Goal: Check status: Check status

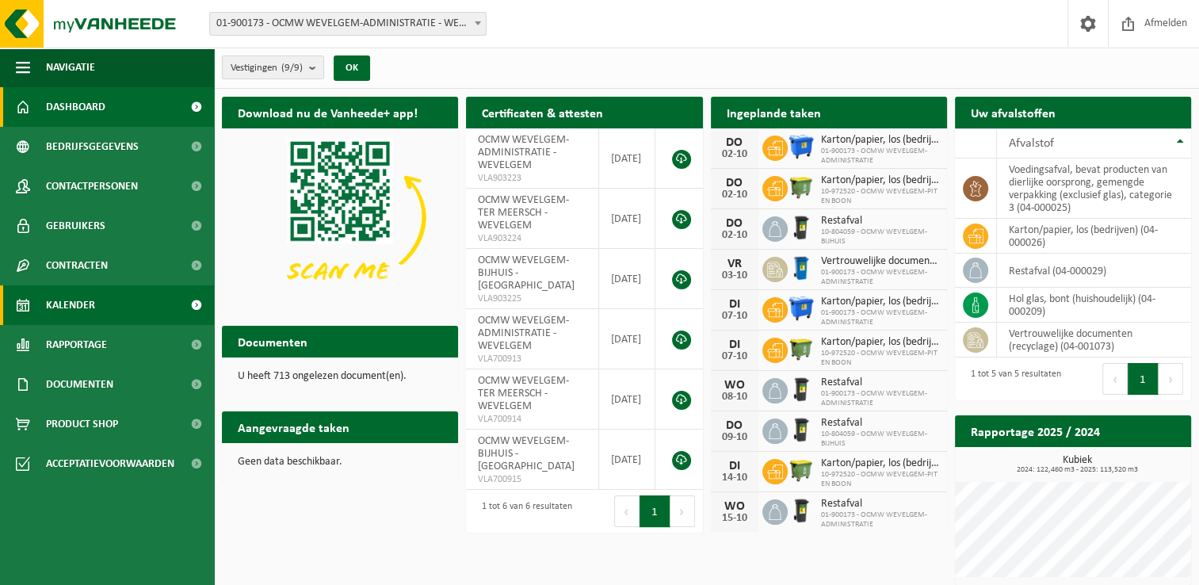
click at [85, 311] on span "Kalender" at bounding box center [70, 305] width 49 height 40
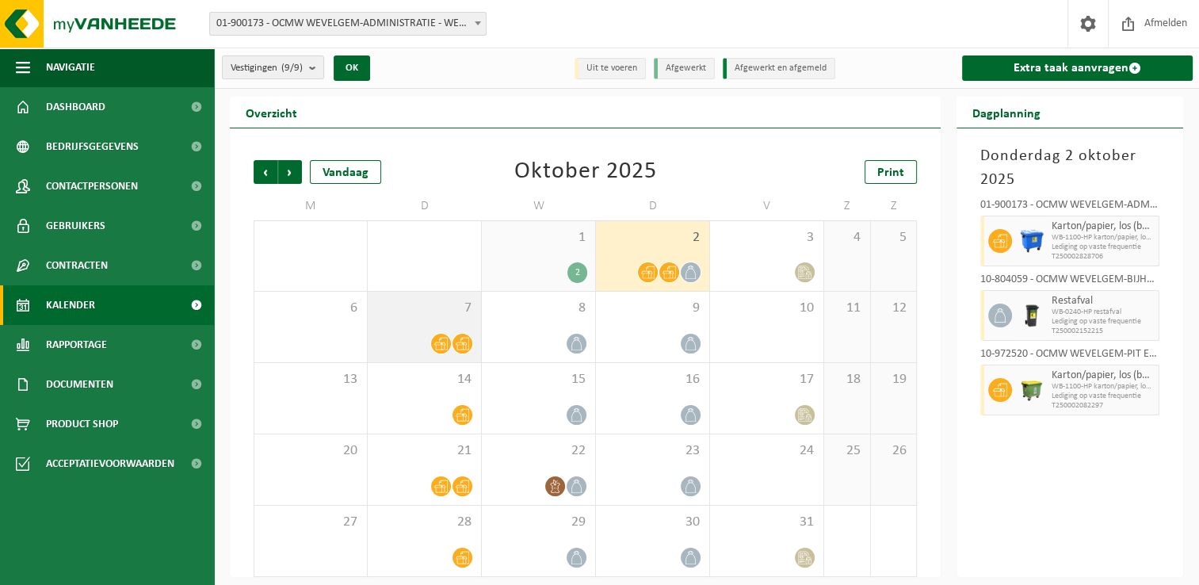
click at [437, 350] on span at bounding box center [441, 344] width 20 height 20
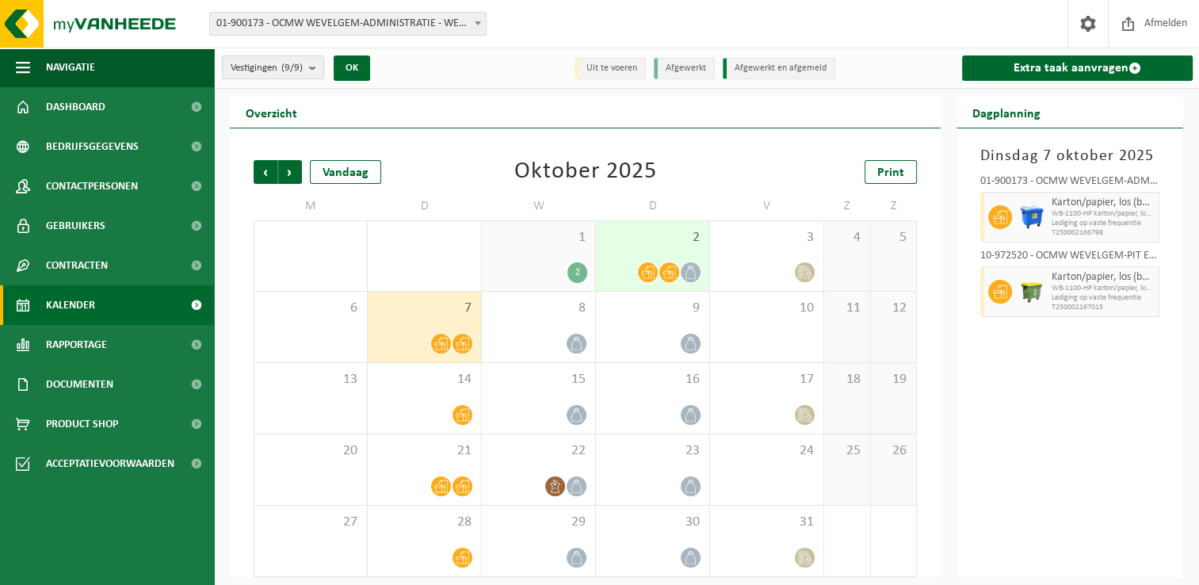
click at [653, 261] on div at bounding box center [647, 271] width 21 height 21
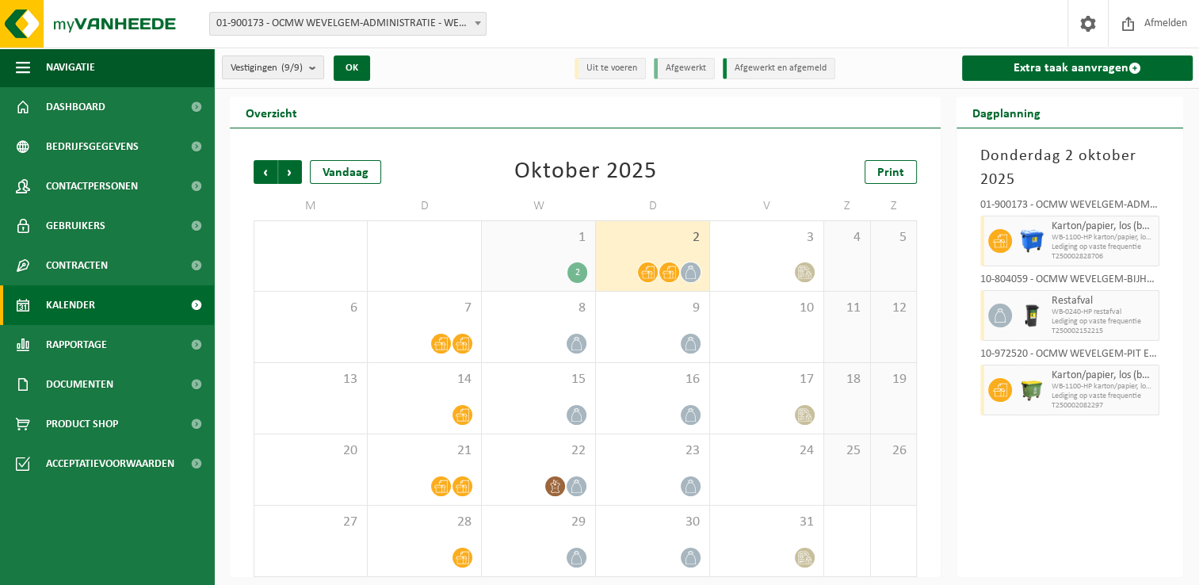
click at [1075, 242] on span "Lediging op vaste frequentie" at bounding box center [1102, 247] width 103 height 10
drag, startPoint x: 1075, startPoint y: 241, endPoint x: 1119, endPoint y: 254, distance: 45.6
click at [1119, 254] on span "T250002828706" at bounding box center [1102, 257] width 103 height 10
click at [437, 348] on icon at bounding box center [440, 343] width 13 height 13
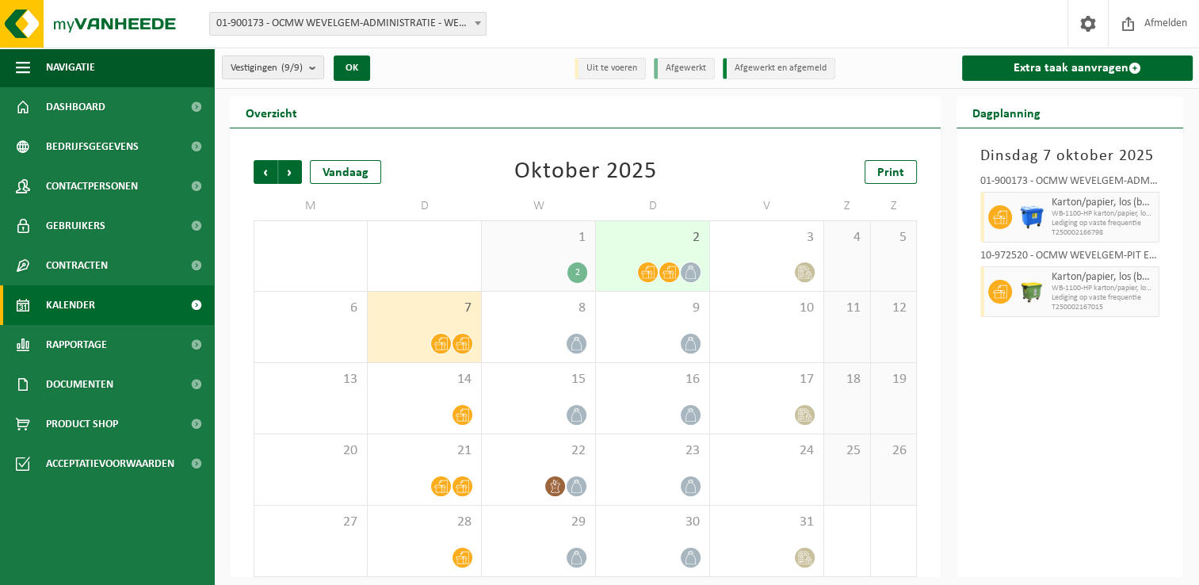
click at [665, 253] on div "2" at bounding box center [652, 256] width 113 height 70
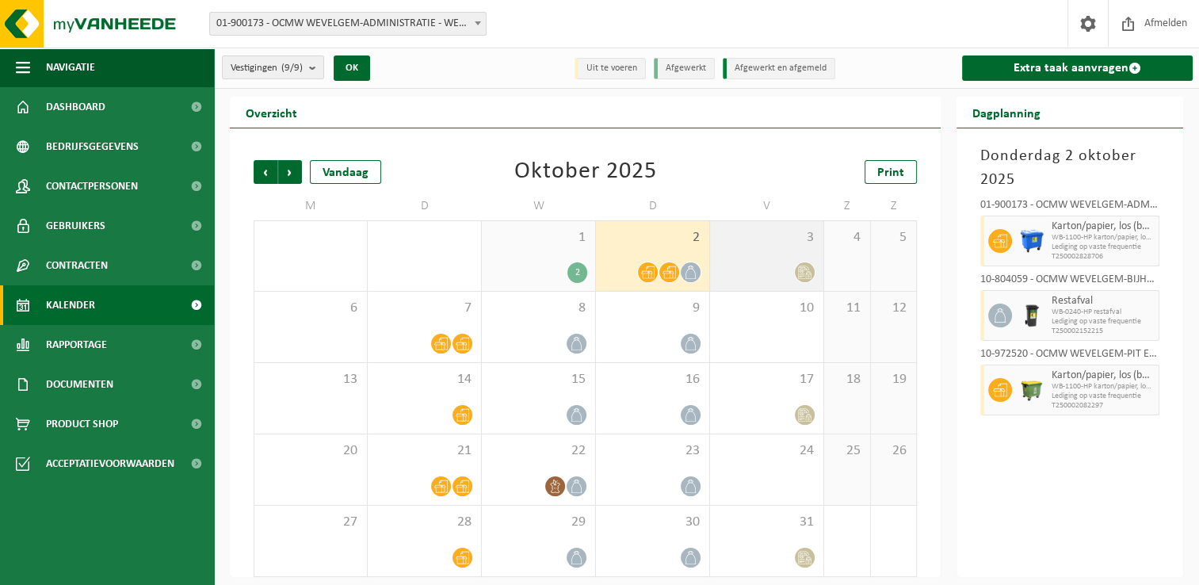
click at [803, 274] on icon at bounding box center [804, 271] width 13 height 13
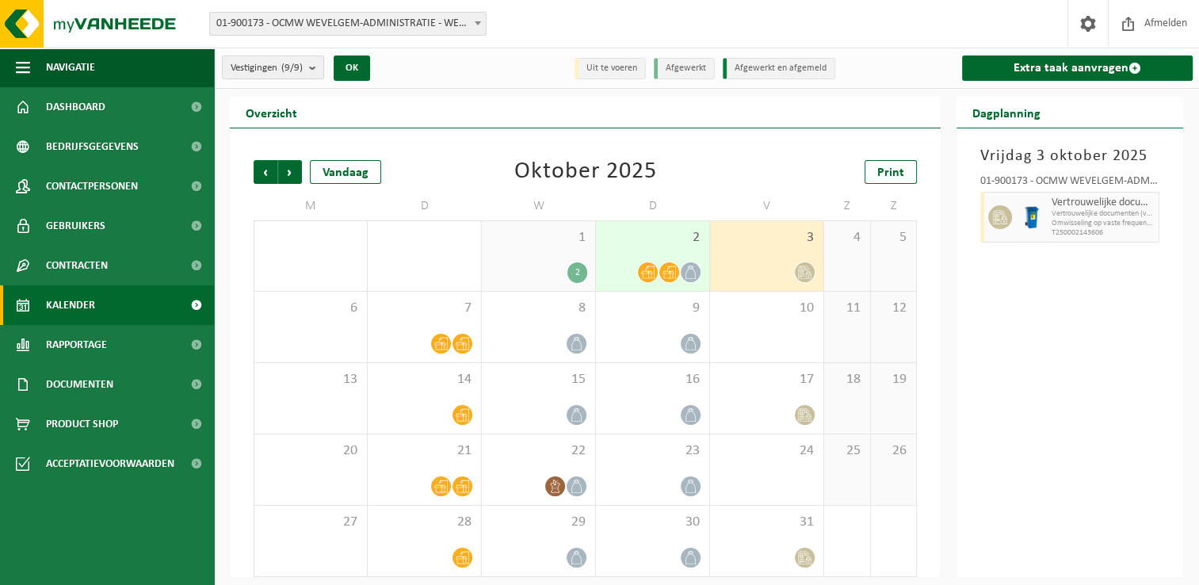
click at [648, 261] on div at bounding box center [647, 271] width 21 height 21
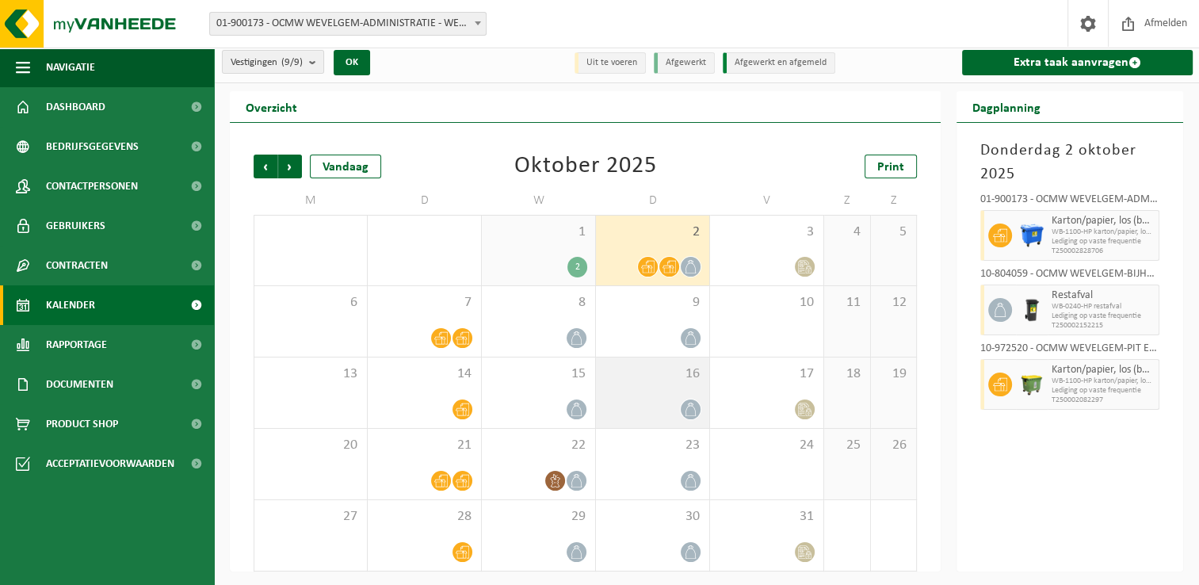
scroll to position [6, 0]
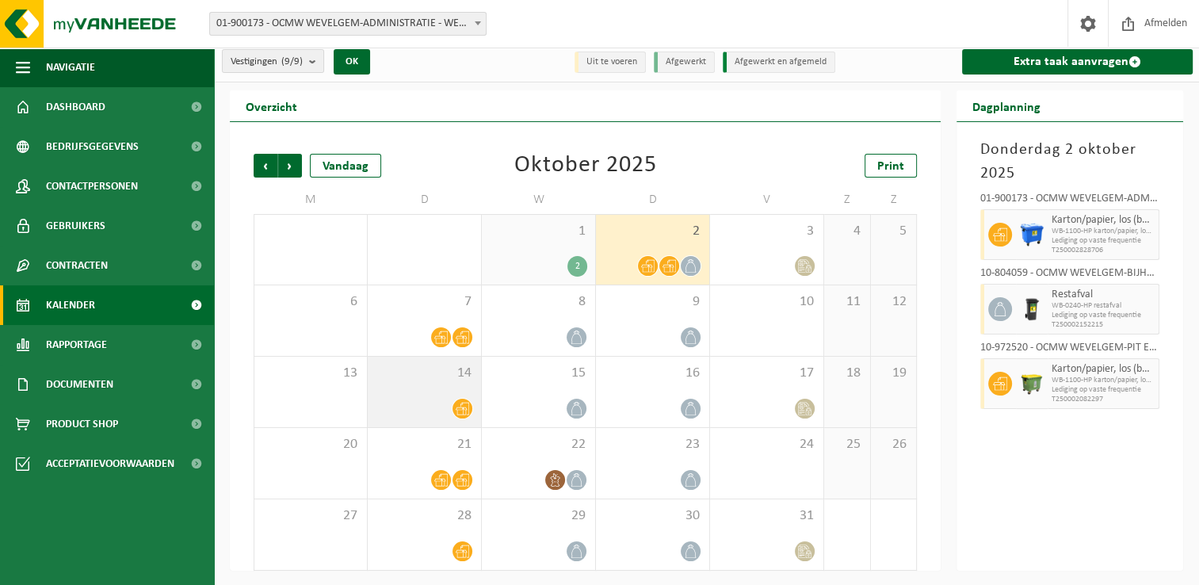
click at [446, 405] on div at bounding box center [424, 408] width 97 height 21
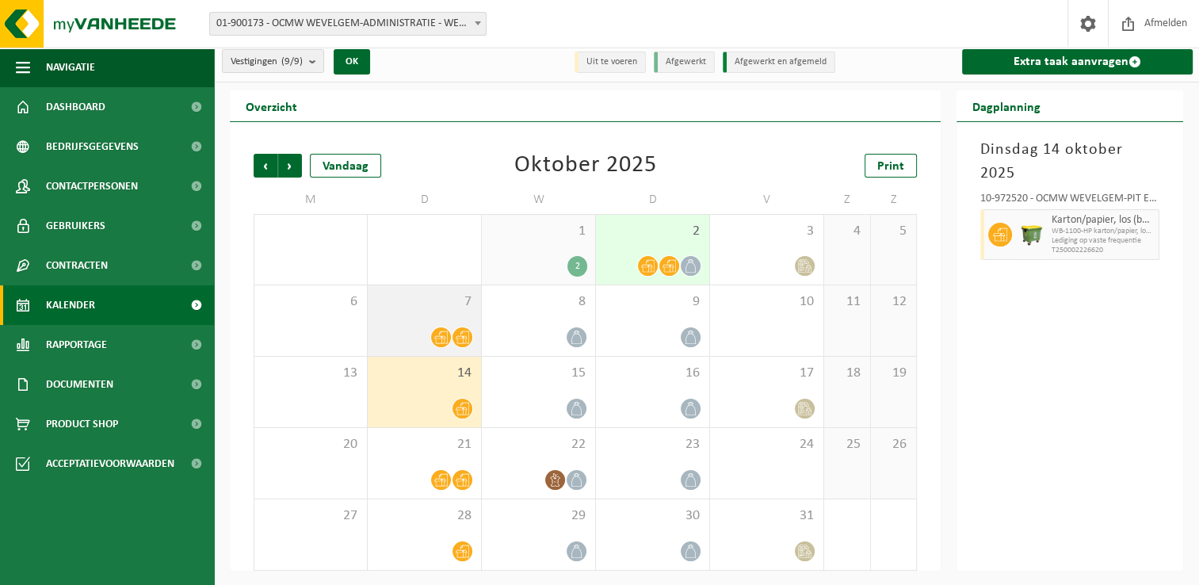
click at [416, 311] on div "7" at bounding box center [424, 320] width 113 height 71
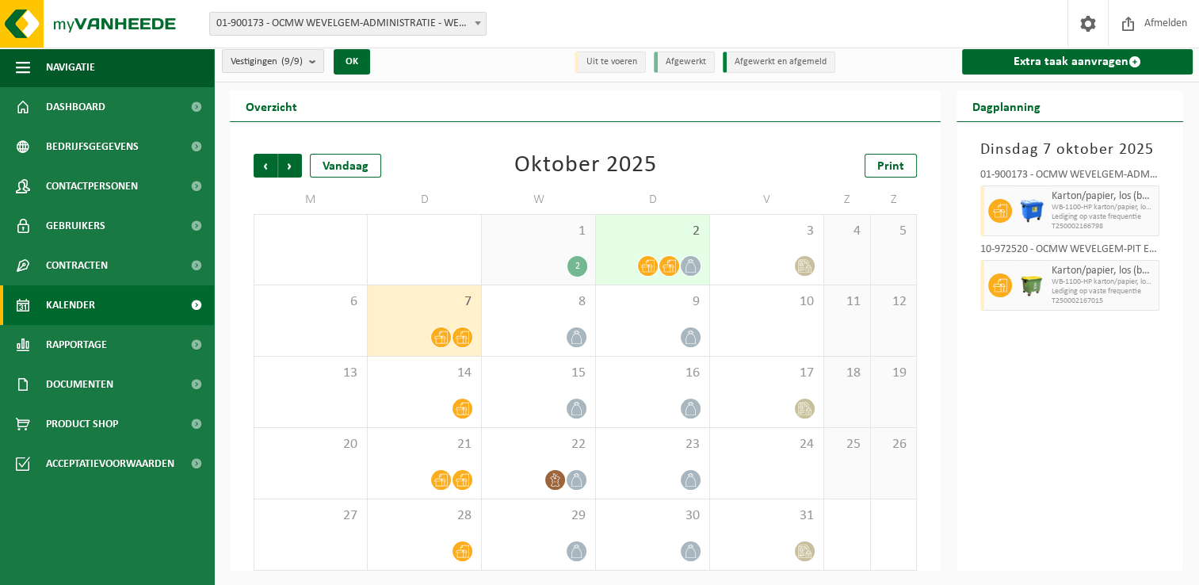
click at [671, 252] on div "2" at bounding box center [652, 250] width 113 height 70
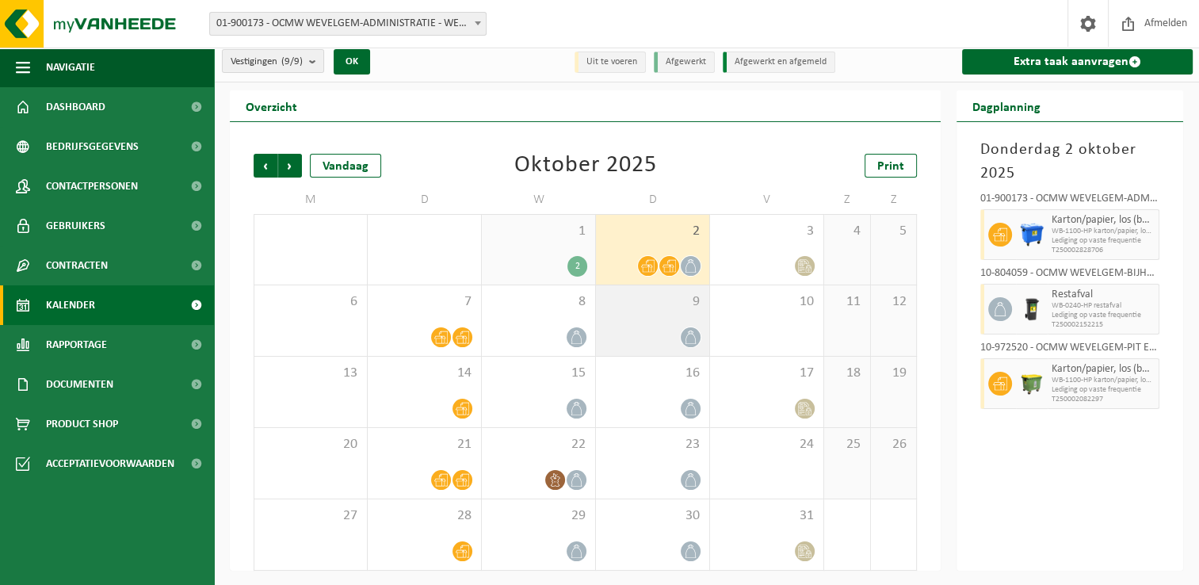
click at [634, 322] on div "9" at bounding box center [652, 320] width 113 height 71
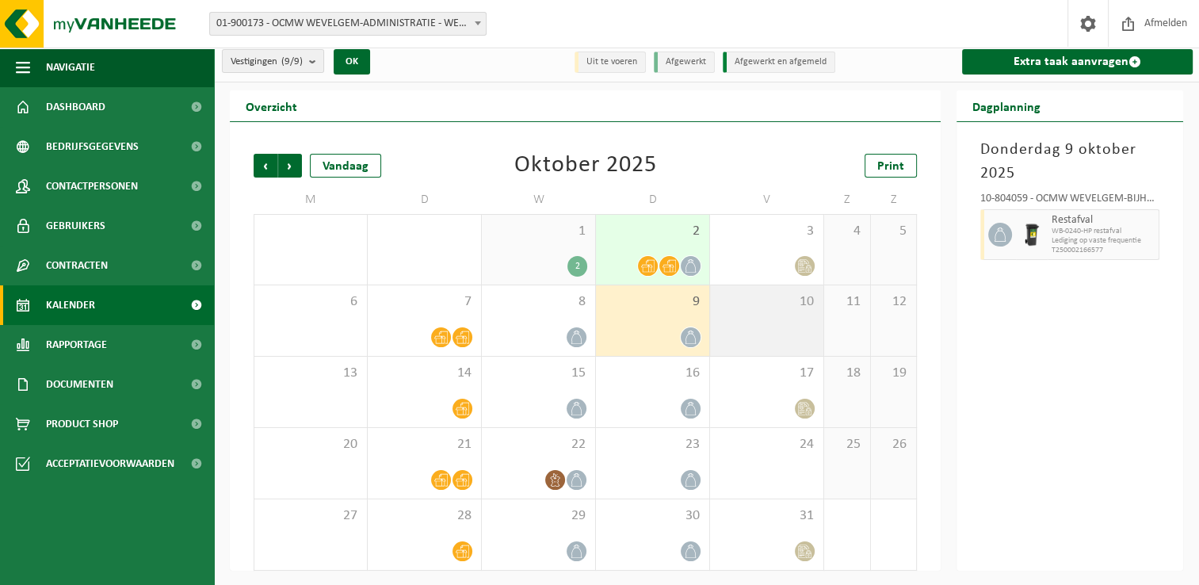
click at [735, 331] on div "10" at bounding box center [766, 320] width 113 height 71
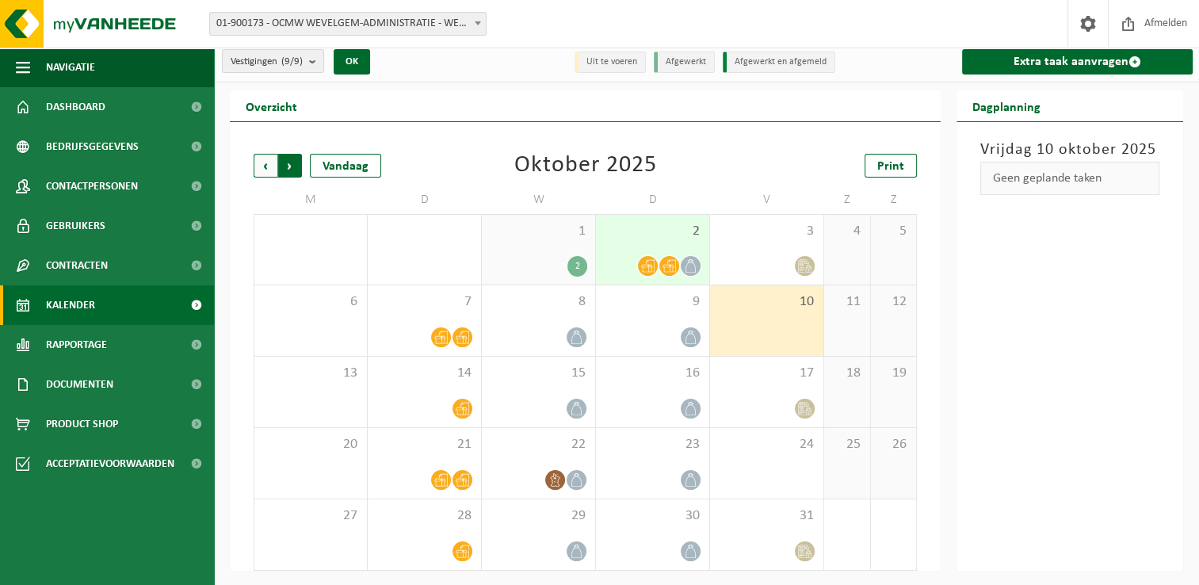
click at [261, 162] on span "Vorige" at bounding box center [266, 166] width 24 height 24
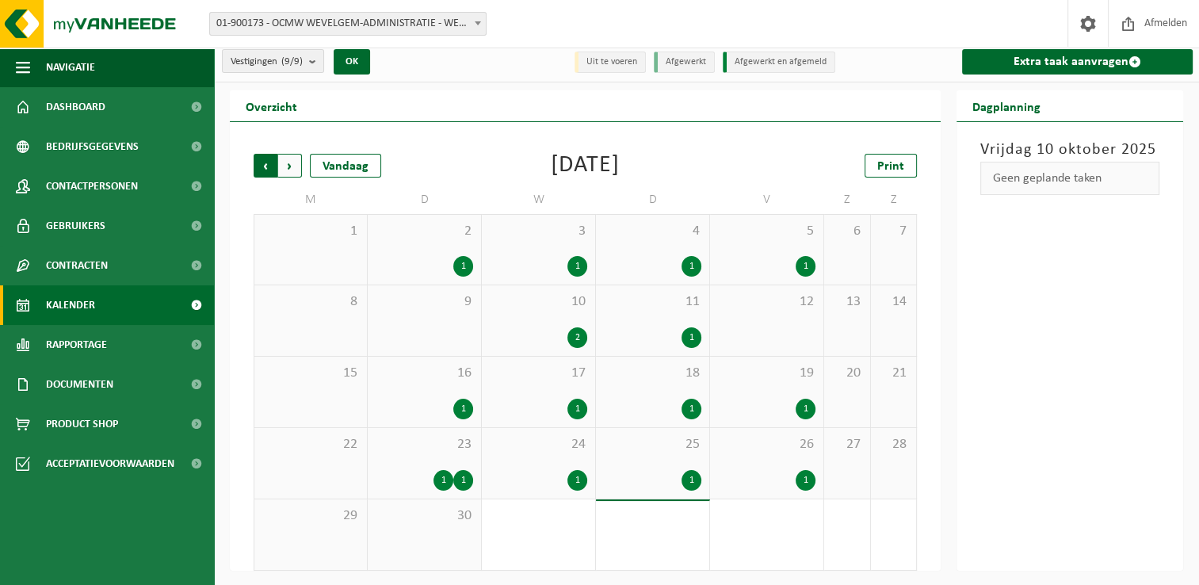
click at [292, 162] on span "Volgende" at bounding box center [290, 166] width 24 height 24
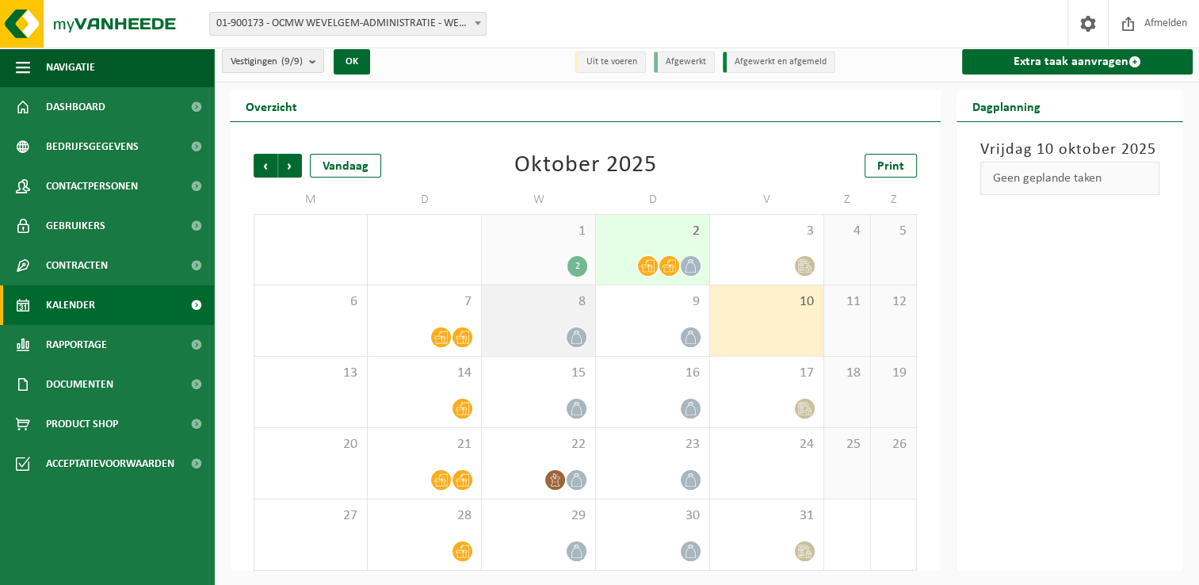
click at [524, 306] on span "8" at bounding box center [538, 301] width 97 height 17
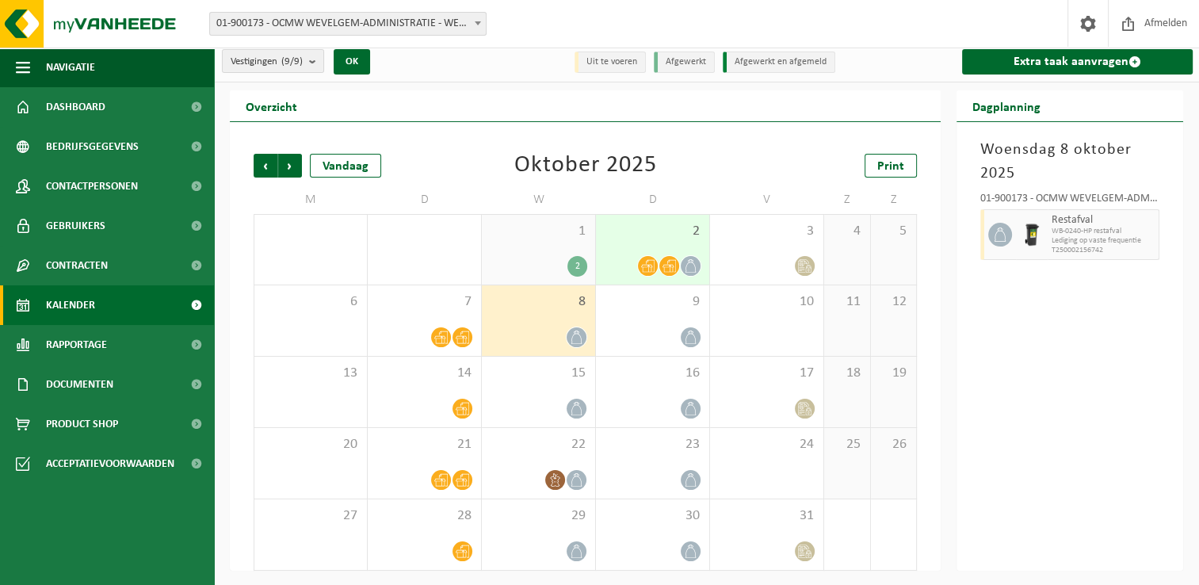
click at [517, 258] on div "2" at bounding box center [538, 266] width 97 height 21
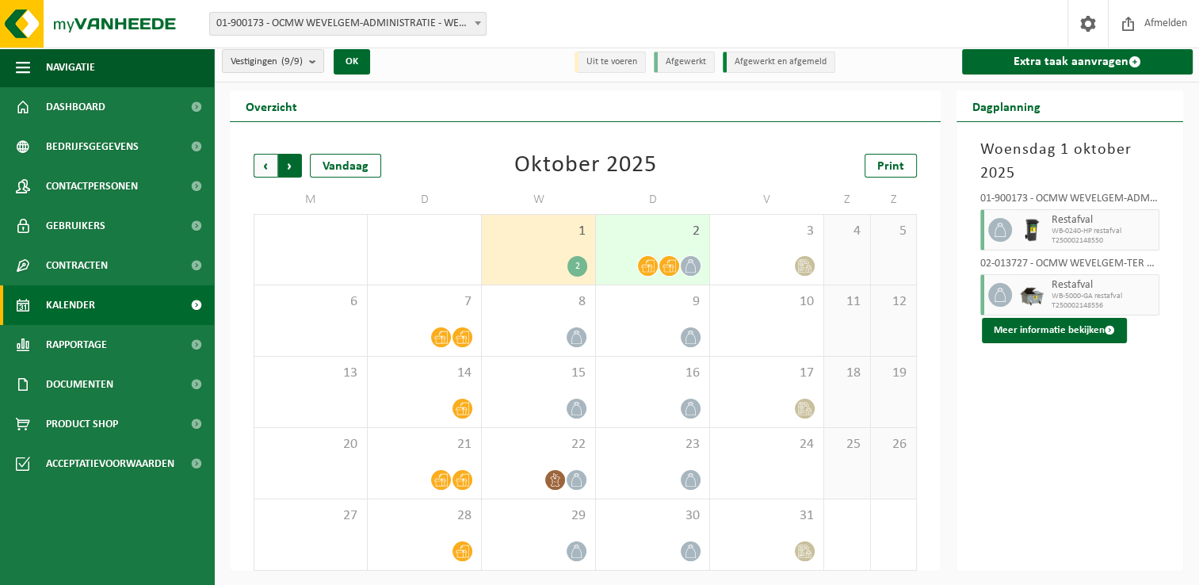
click at [259, 163] on span "Vorige" at bounding box center [266, 166] width 24 height 24
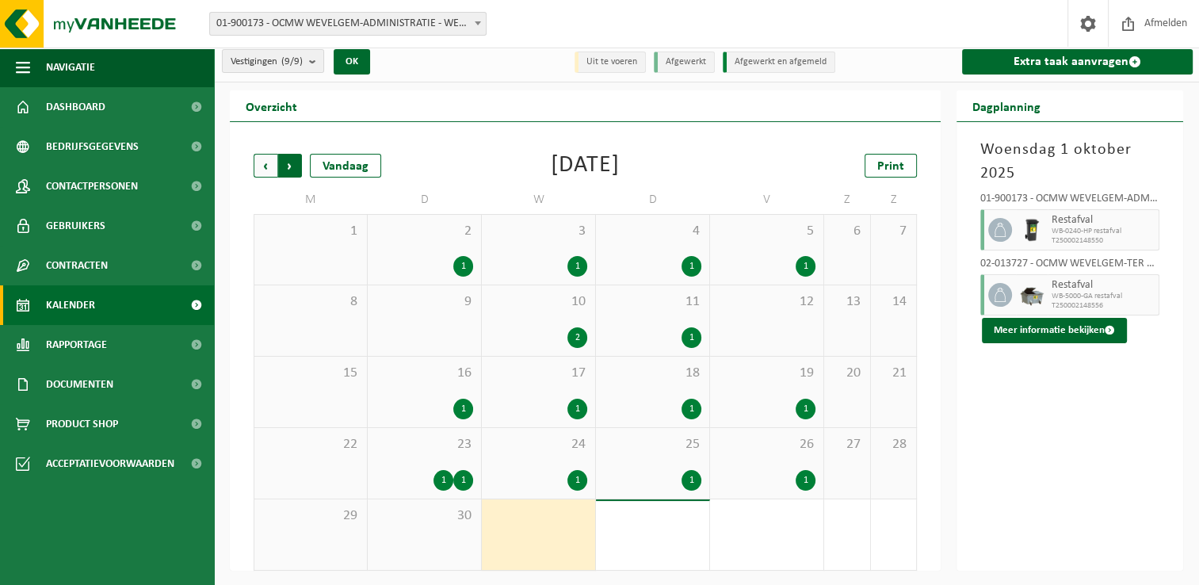
click at [258, 163] on span "Vorige" at bounding box center [266, 166] width 24 height 24
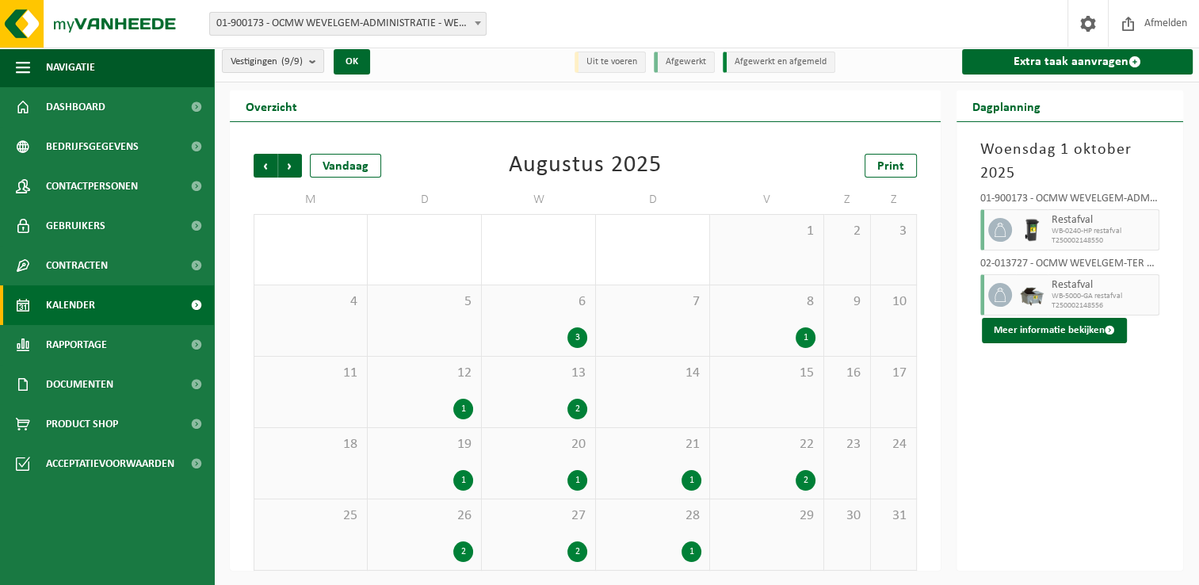
click at [258, 163] on span "Vorige" at bounding box center [266, 166] width 24 height 24
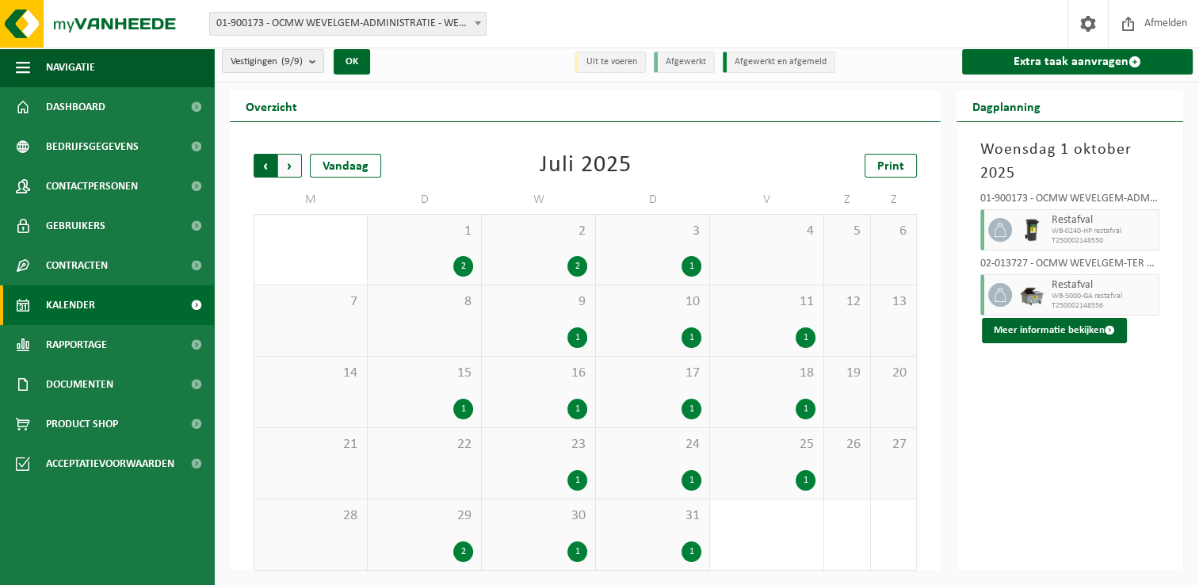
click at [286, 162] on span "Volgende" at bounding box center [290, 166] width 24 height 24
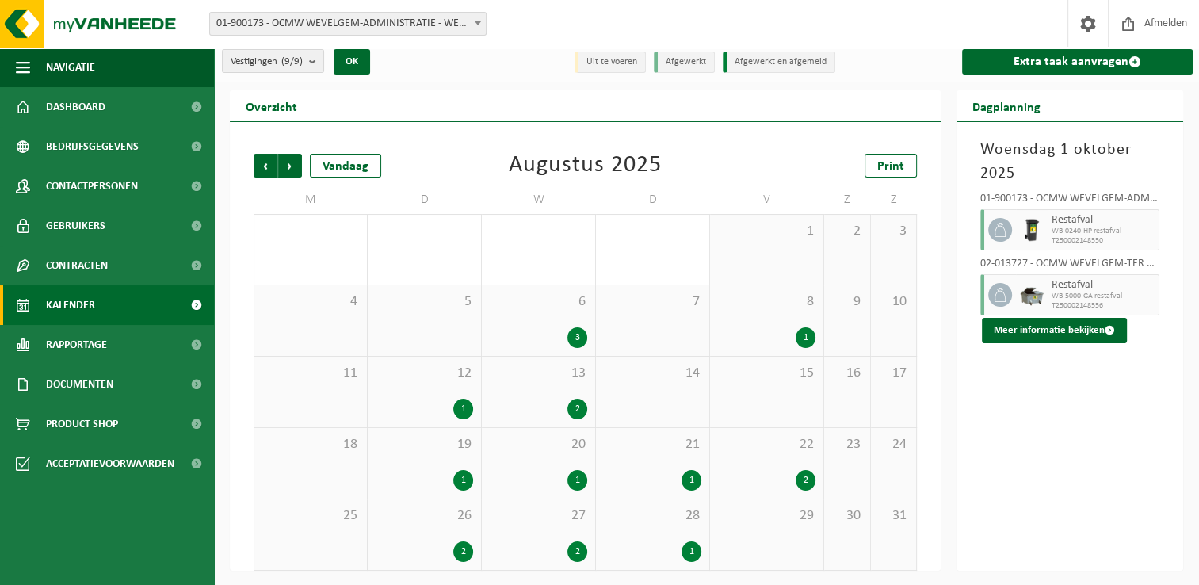
click at [286, 162] on span "Volgende" at bounding box center [290, 166] width 24 height 24
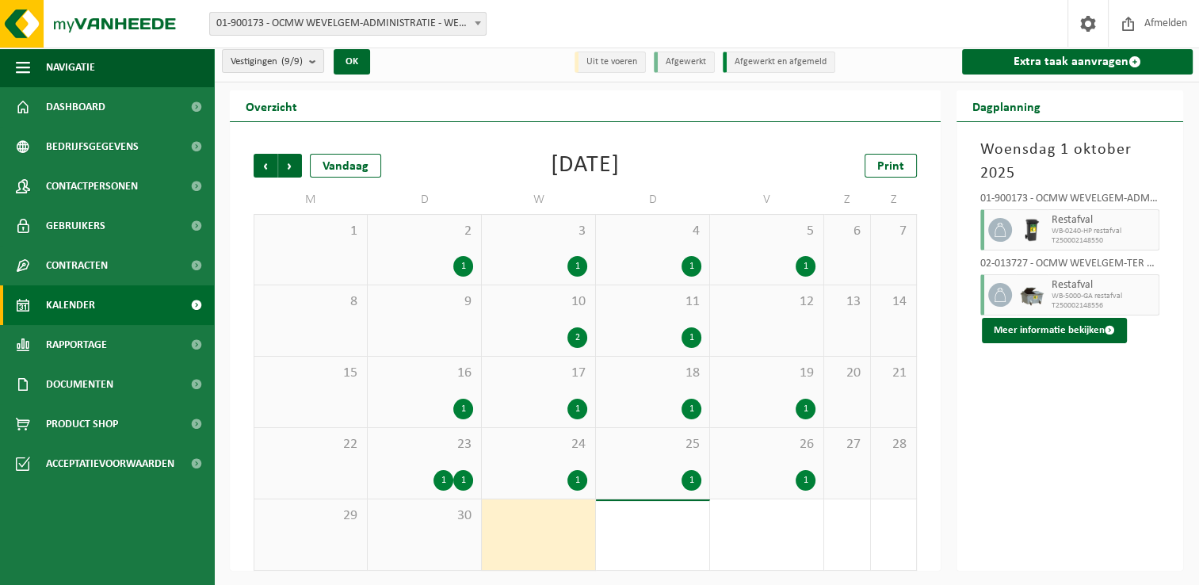
click at [286, 162] on span "Volgende" at bounding box center [290, 166] width 24 height 24
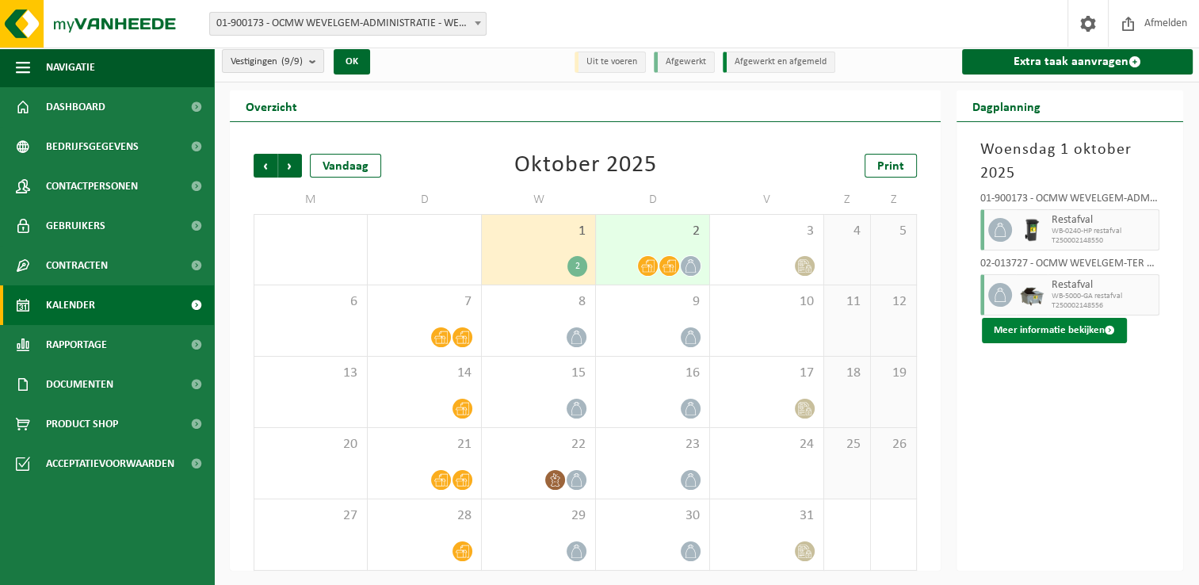
click at [1075, 328] on button "Meer informatie bekijken" at bounding box center [1054, 330] width 145 height 25
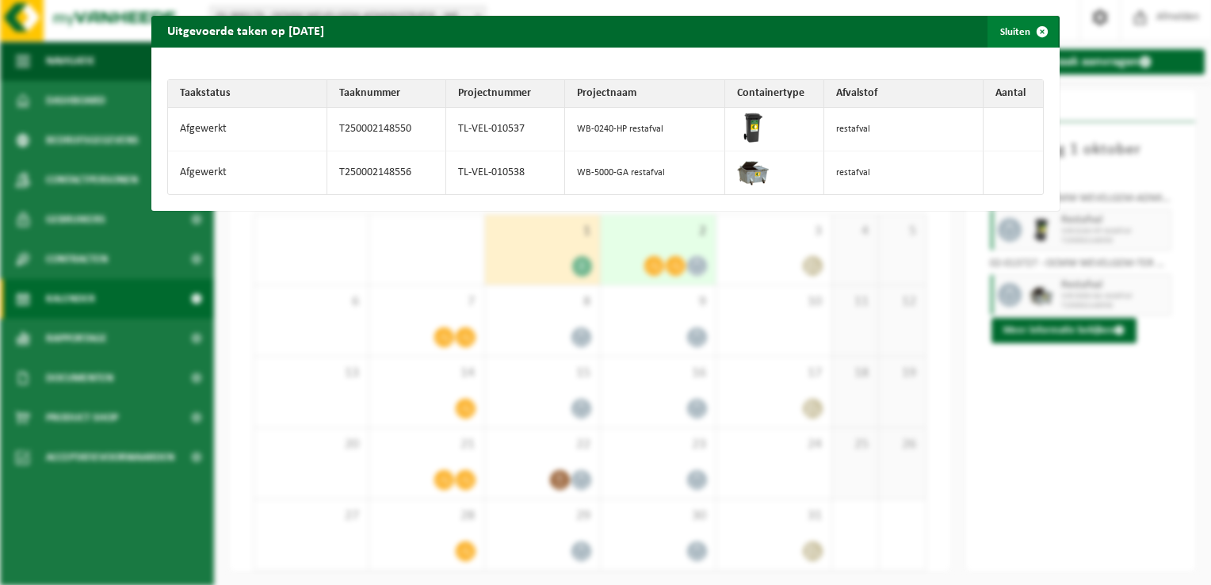
click at [1028, 29] on span "button" at bounding box center [1042, 32] width 32 height 32
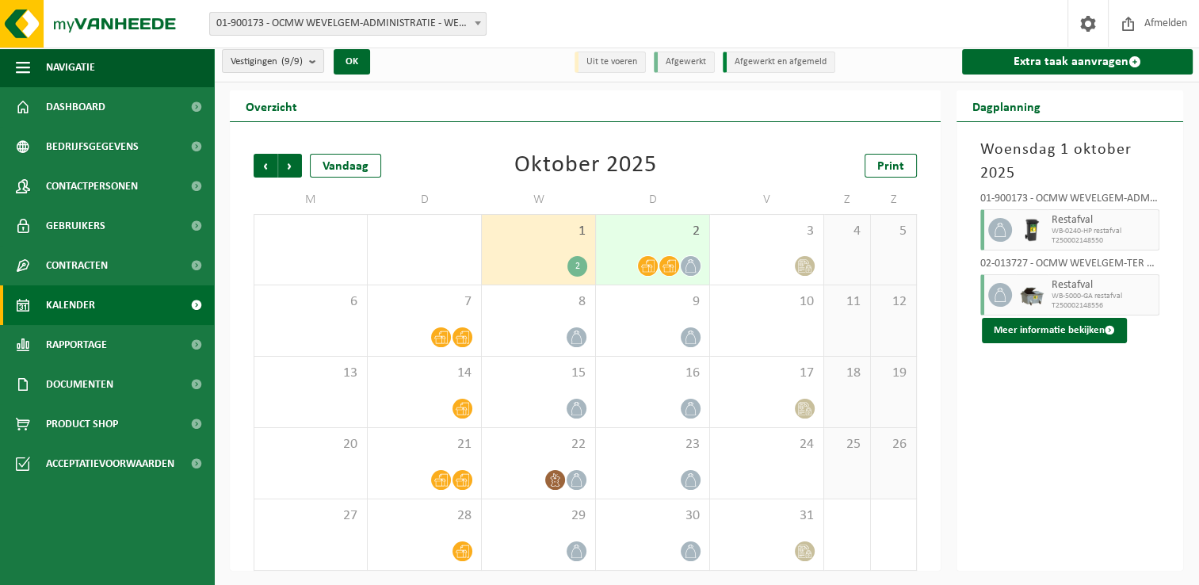
click at [655, 248] on div "2" at bounding box center [652, 250] width 113 height 70
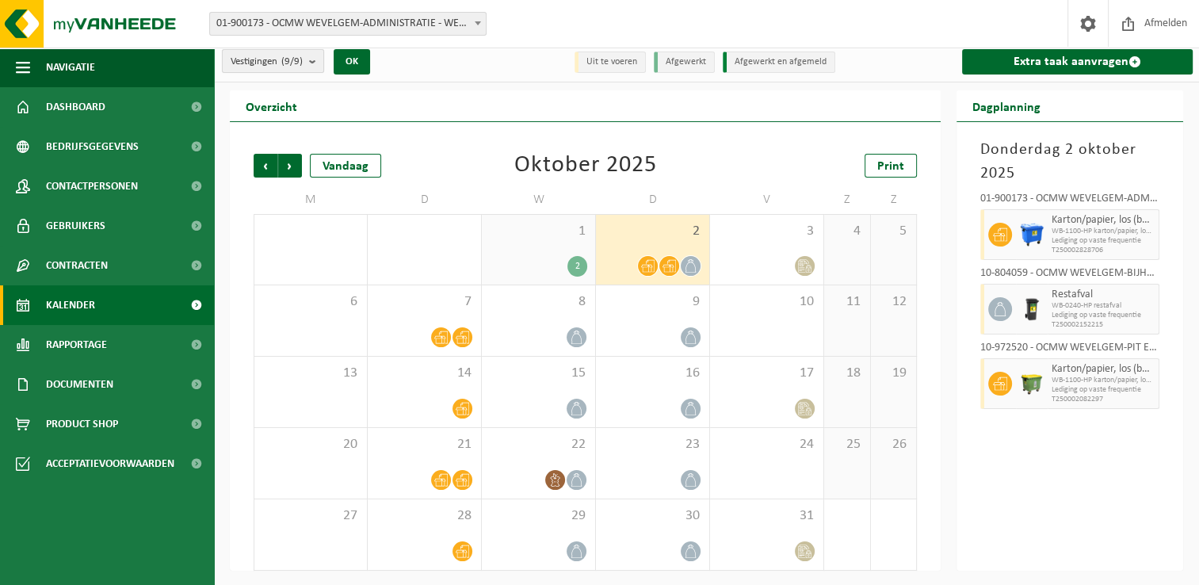
click at [312, 62] on b "submit" at bounding box center [316, 61] width 14 height 22
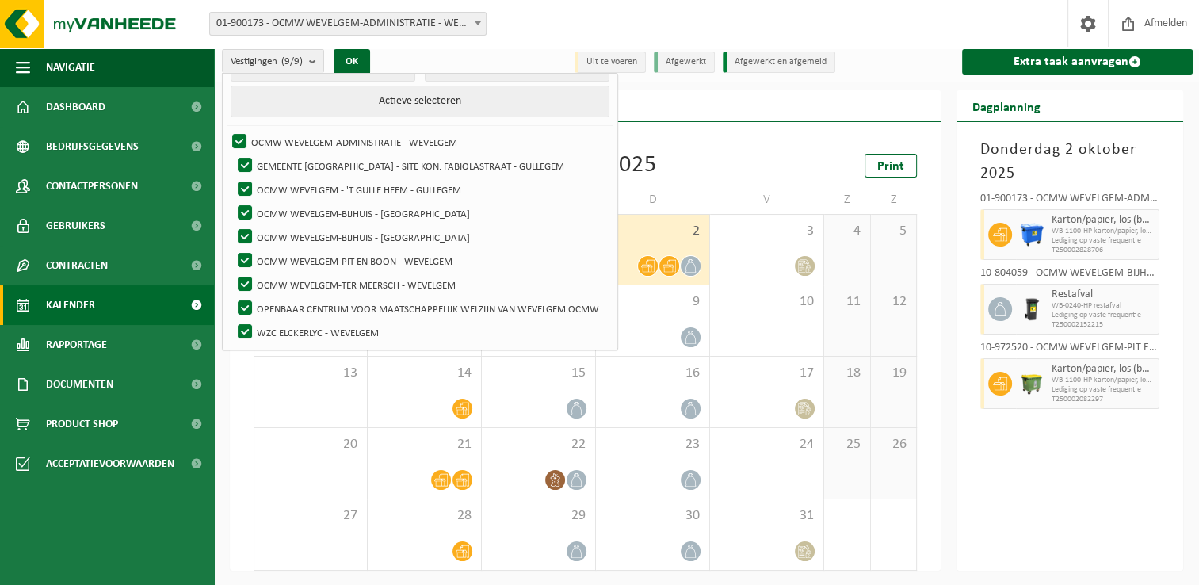
scroll to position [0, 0]
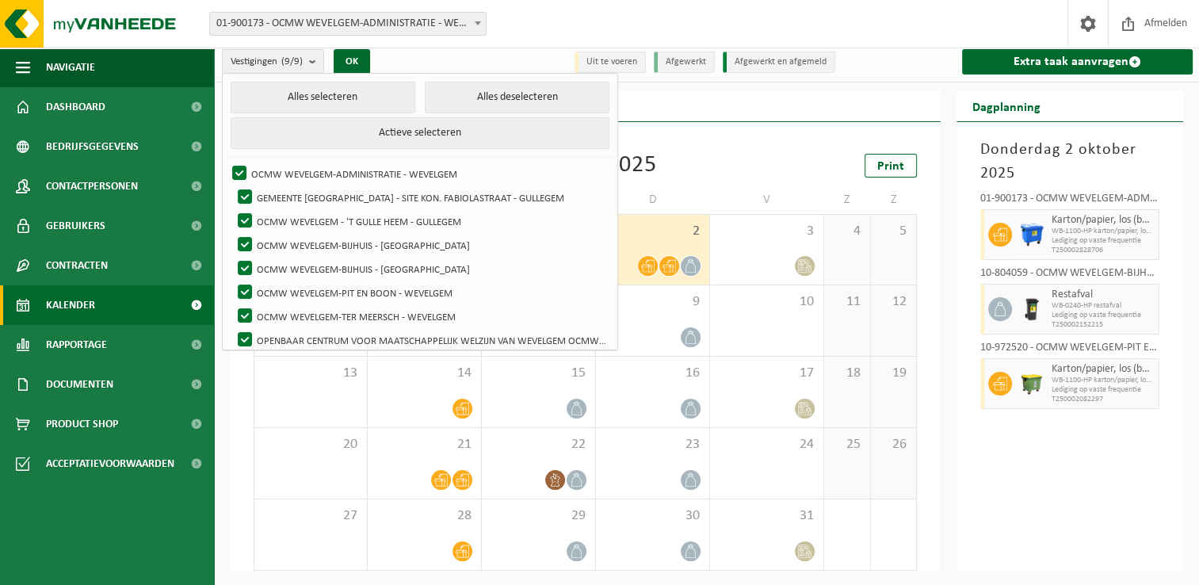
click at [1106, 530] on div "Donderdag 2 oktober 2025 01-900173 - OCMW WEVELGEM-ADMINISTRATIE - WEVELGEM Kar…" at bounding box center [1069, 346] width 227 height 448
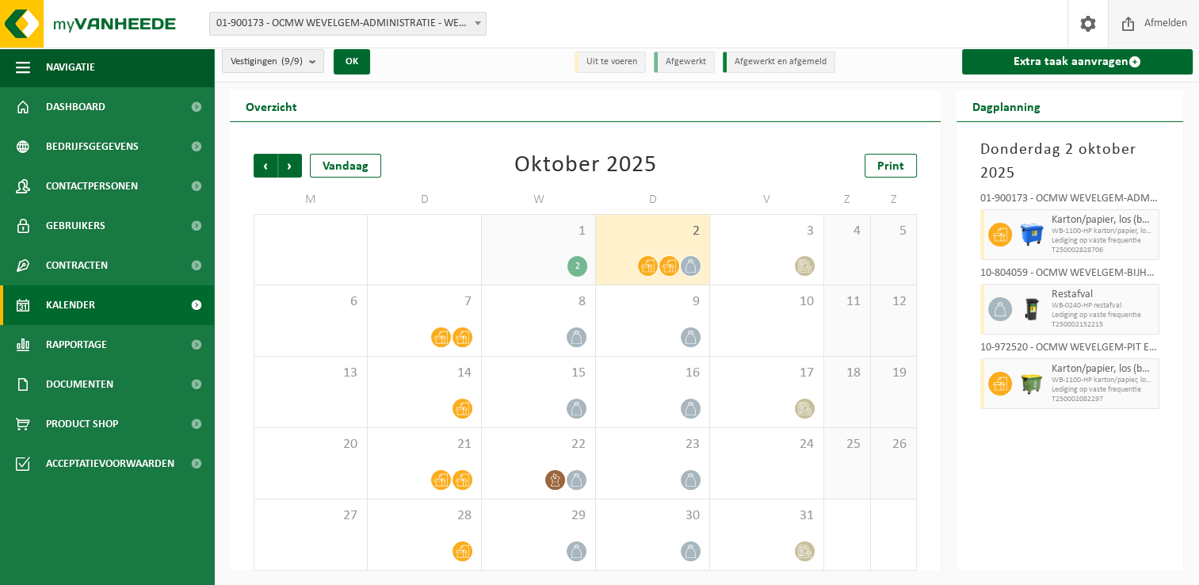
click at [1142, 25] on span "Afmelden" at bounding box center [1165, 23] width 51 height 47
